Goal: Task Accomplishment & Management: Complete application form

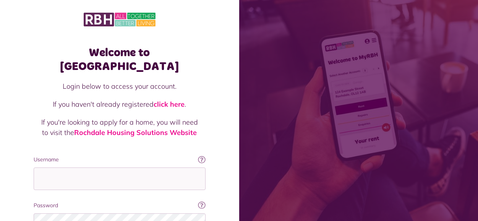
scroll to position [72, 0]
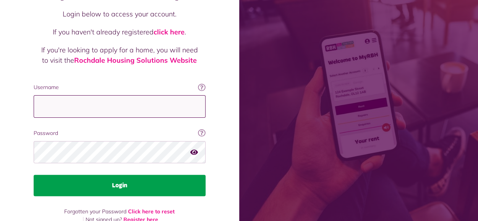
type input "**********"
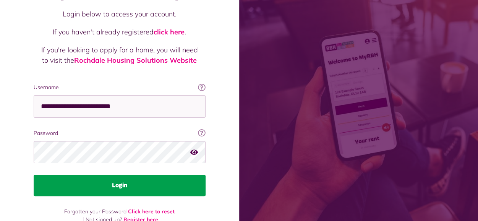
click at [98, 175] on button "Login" at bounding box center [120, 185] width 172 height 21
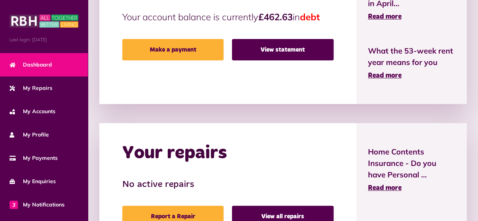
scroll to position [238, 0]
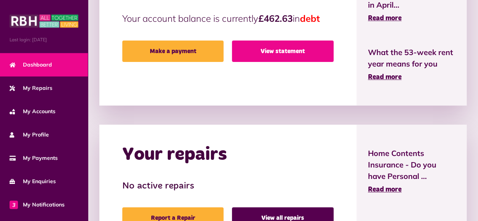
click at [277, 53] on link "View statement" at bounding box center [282, 50] width 101 height 21
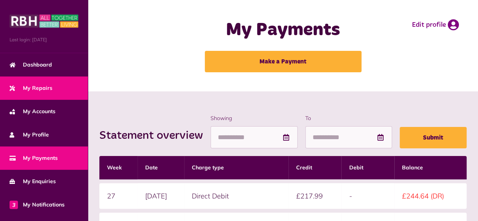
click at [41, 91] on span "My Repairs" at bounding box center [31, 88] width 43 height 8
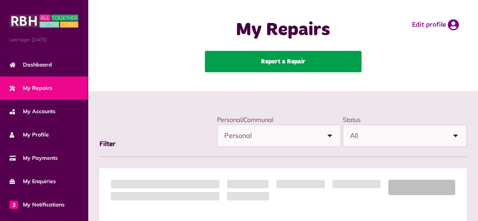
click at [283, 65] on link "Report a Repair" at bounding box center [283, 61] width 157 height 21
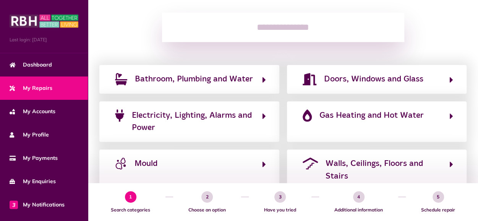
scroll to position [99, 0]
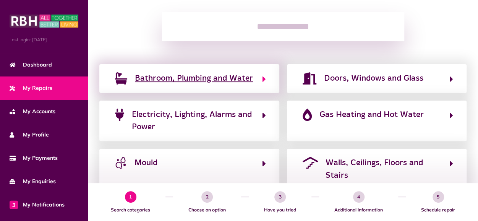
click at [223, 81] on span "Bathroom, Plumbing and Water" at bounding box center [194, 78] width 118 height 12
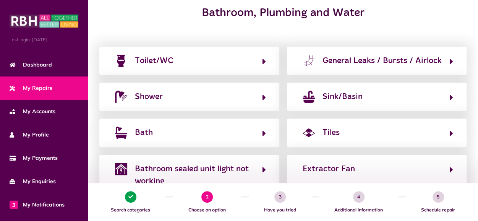
scroll to position [127, 0]
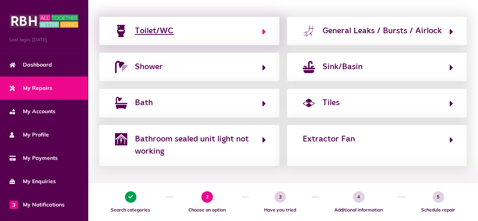
click at [150, 34] on div "Toilet/WC" at bounding box center [154, 31] width 39 height 12
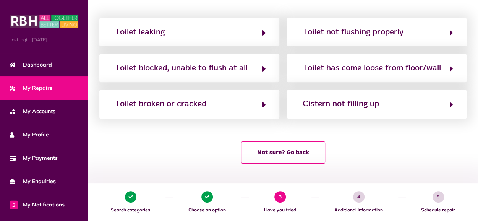
scroll to position [128, 0]
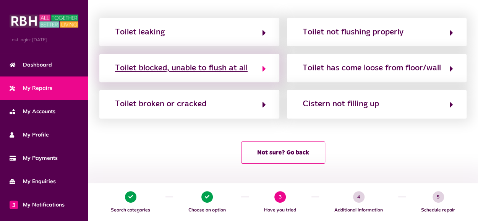
click at [154, 74] on button "Toilet blocked, unable to flush at all" at bounding box center [189, 68] width 153 height 13
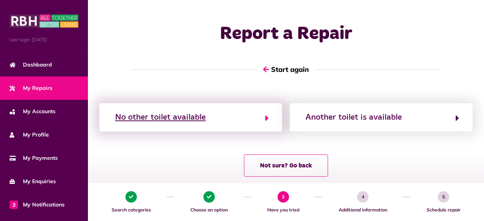
click at [188, 120] on div "No other toilet available" at bounding box center [160, 117] width 91 height 12
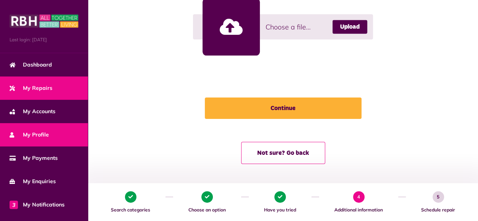
scroll to position [88, 0]
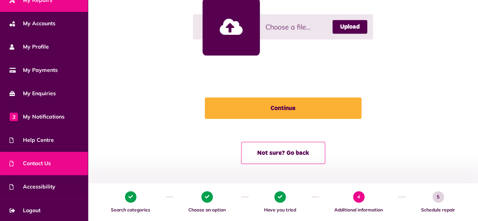
click at [41, 163] on span "Contact Us" at bounding box center [30, 163] width 41 height 8
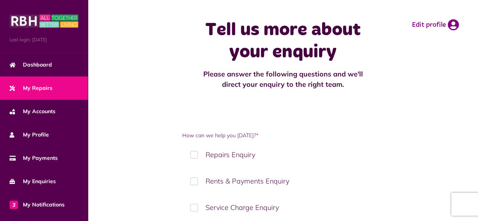
click at [40, 87] on span "My Repairs" at bounding box center [31, 88] width 43 height 8
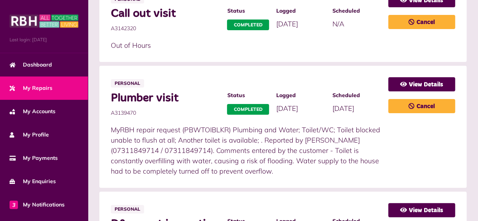
scroll to position [269, 0]
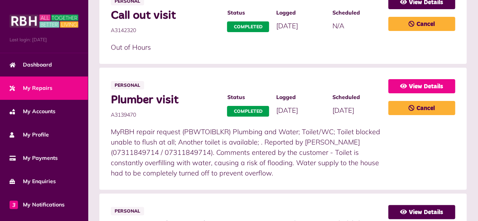
click at [414, 87] on link "View Details" at bounding box center [421, 86] width 67 height 14
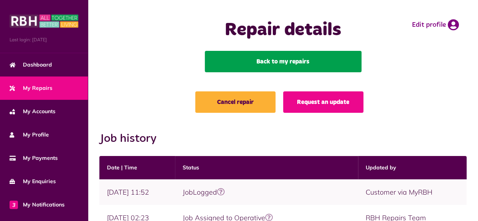
click at [301, 65] on link "Back to my repairs" at bounding box center [283, 61] width 157 height 21
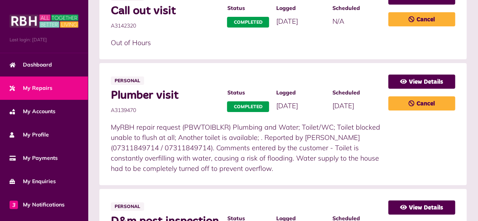
scroll to position [274, 0]
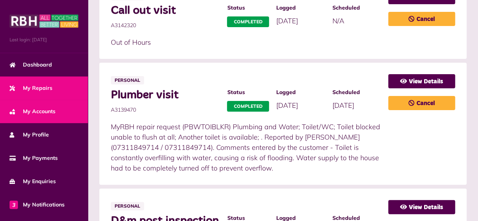
click at [23, 119] on link "My Accounts" at bounding box center [44, 111] width 88 height 23
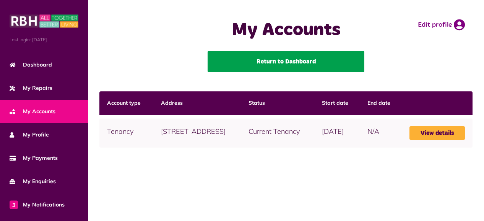
click at [235, 62] on link "Return to Dashboard" at bounding box center [285, 61] width 157 height 21
